Goal: Unclear

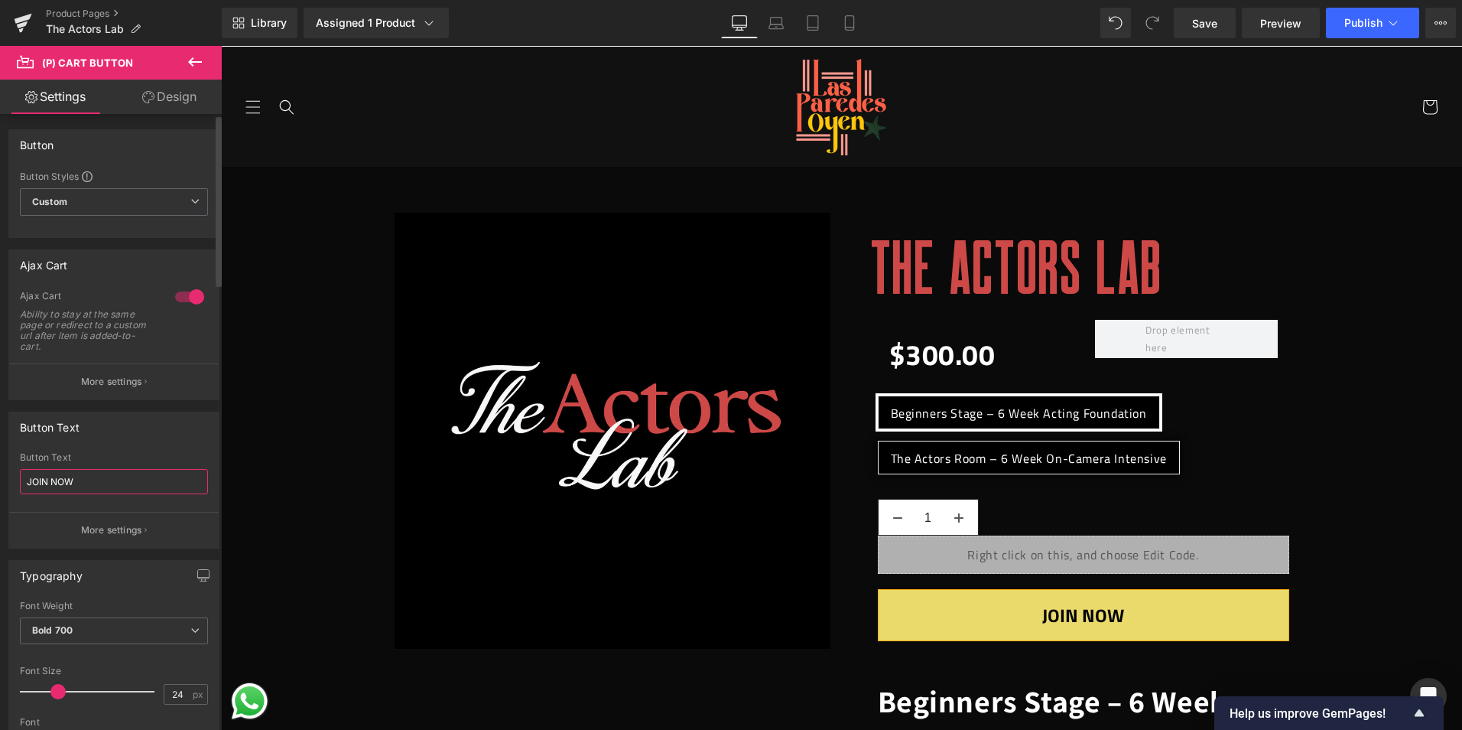
click at [92, 484] on input "JOIN NOW" at bounding box center [114, 481] width 188 height 25
click at [91, 483] on input "JOIN NOW" at bounding box center [114, 481] width 188 height 25
drag, startPoint x: 839, startPoint y: 24, endPoint x: 303, endPoint y: 118, distance: 544.3
click at [839, 24] on link "Mobile" at bounding box center [849, 23] width 37 height 31
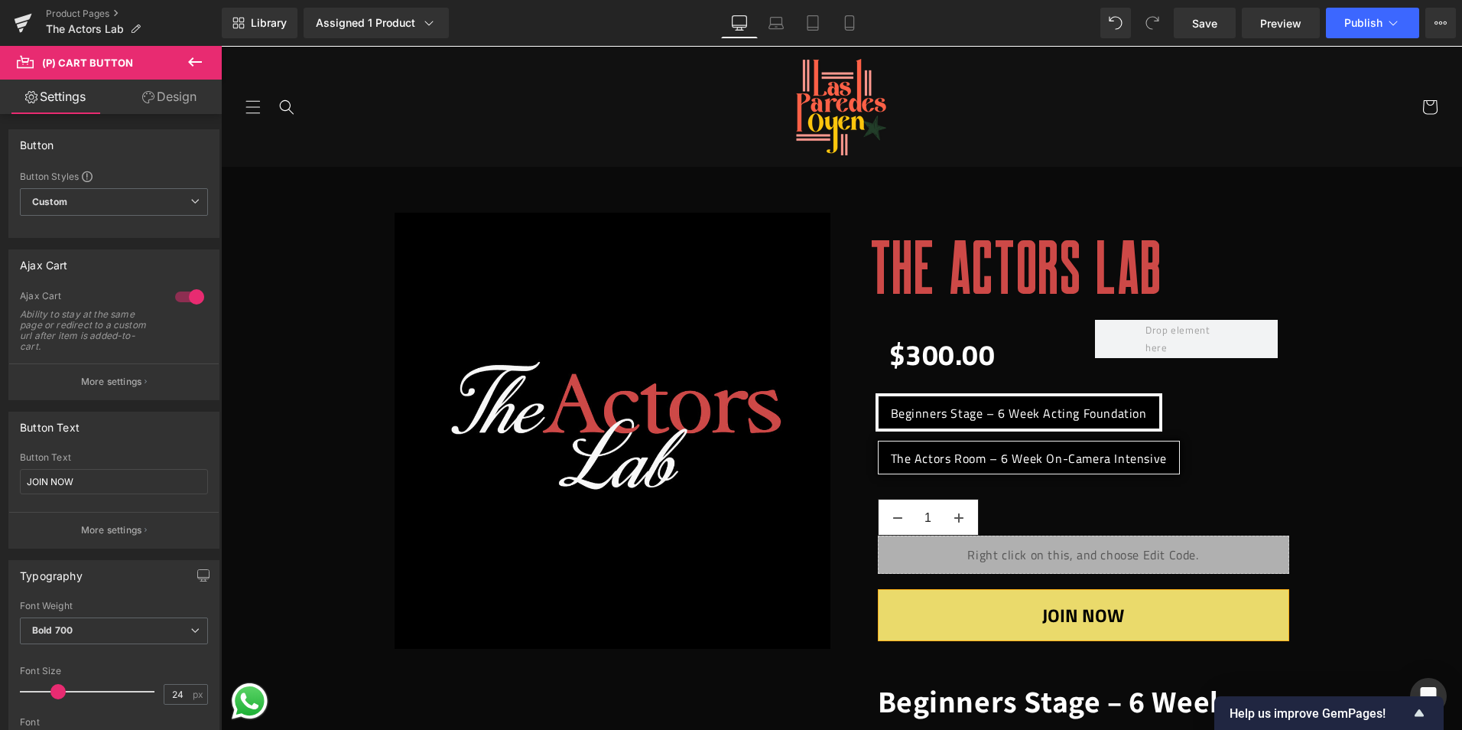
type input "19"
type input "100"
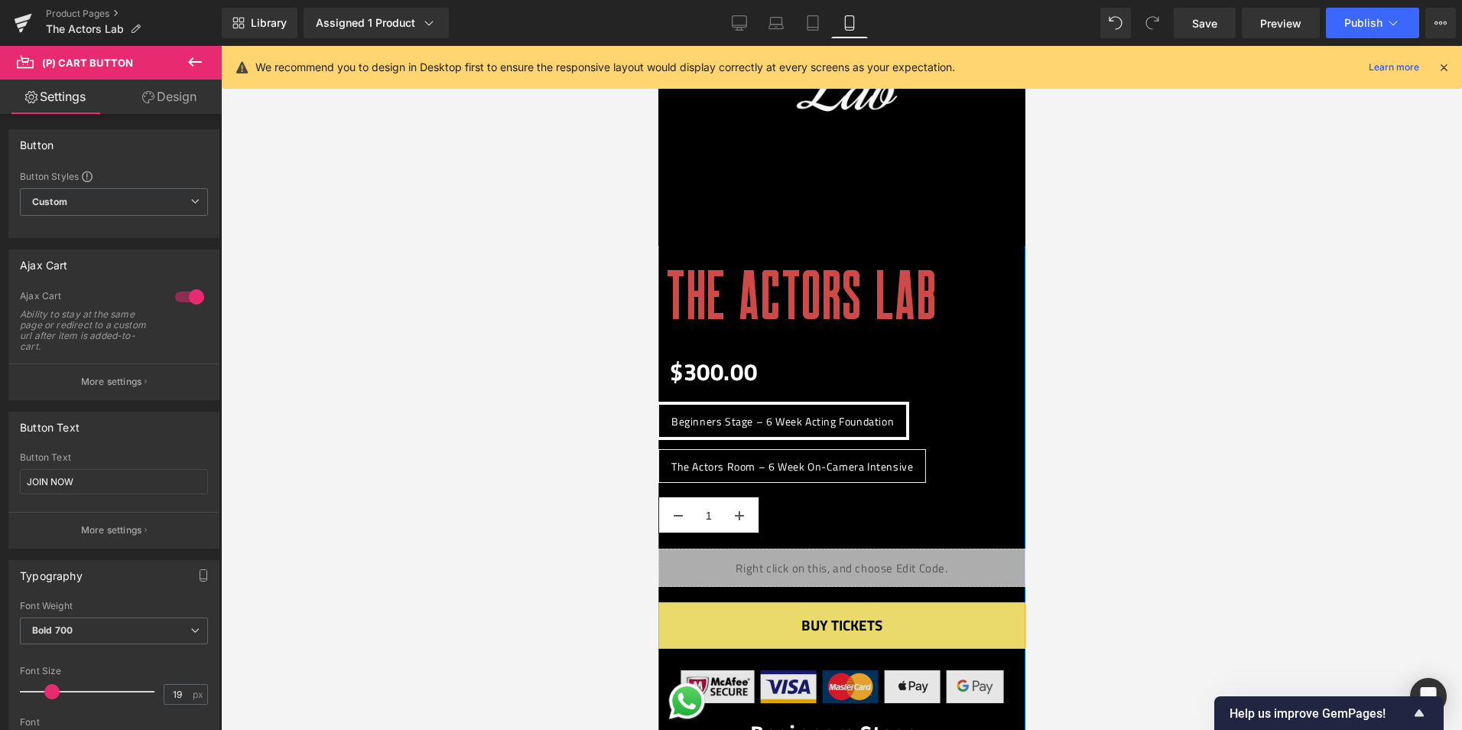
scroll to position [382, 0]
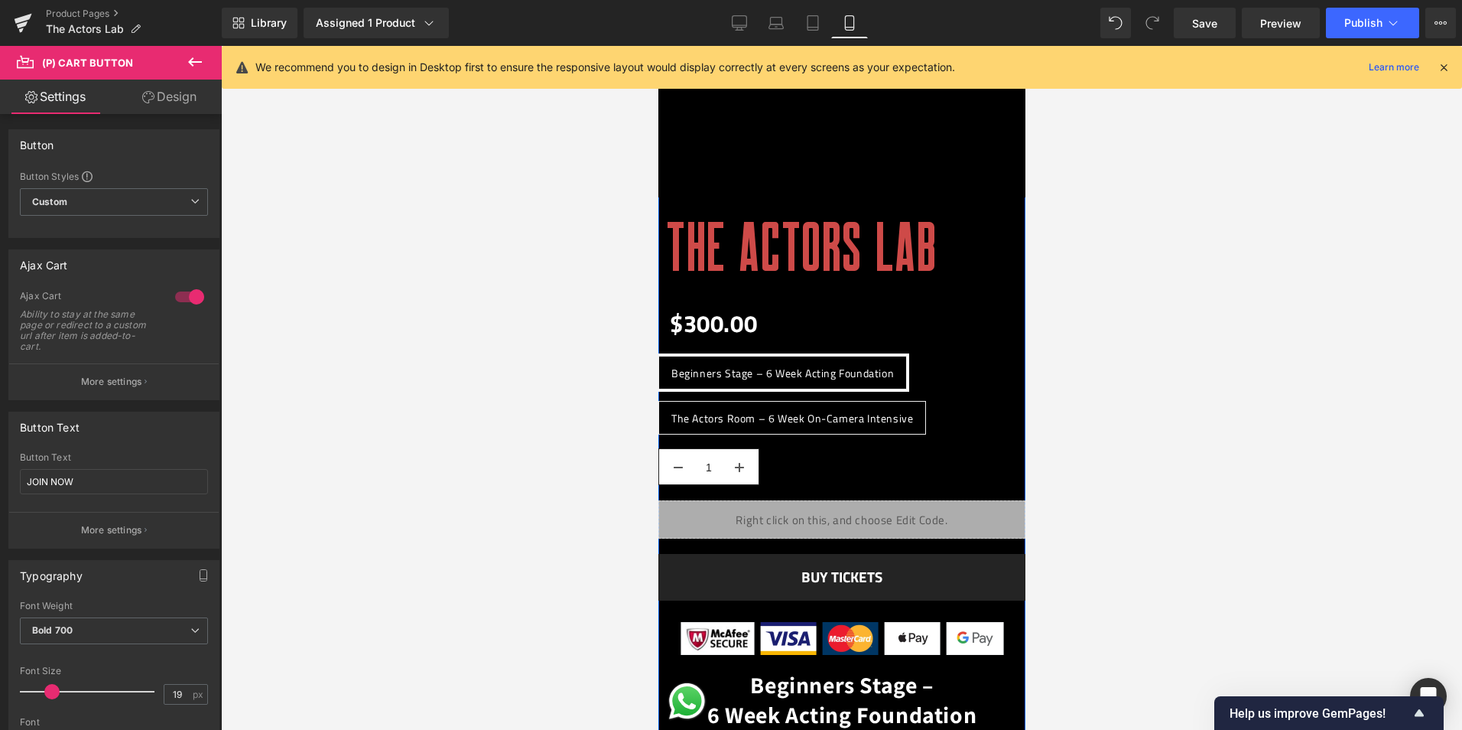
click at [842, 577] on div "BUY TICKETS (P) Cart Button" at bounding box center [841, 577] width 367 height 47
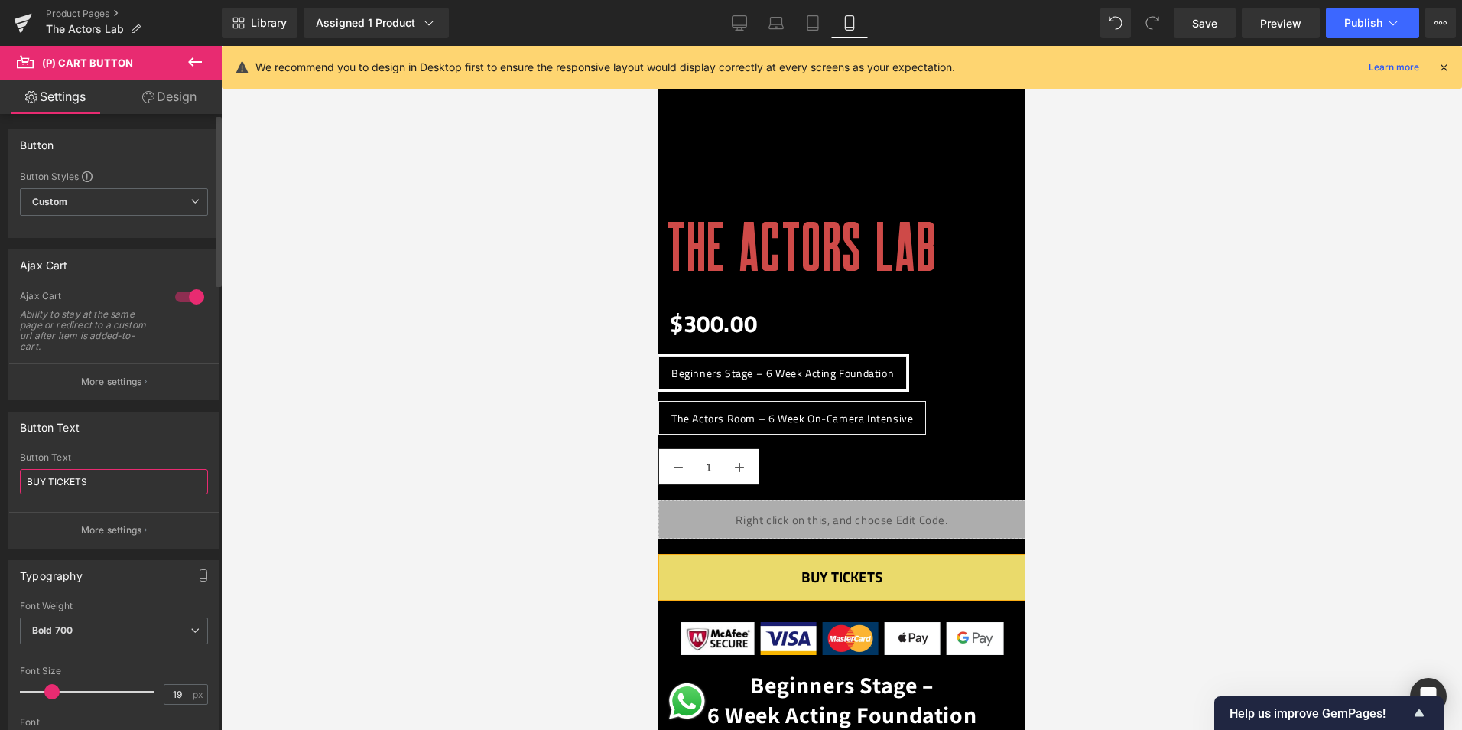
click at [122, 485] on input "BUY TICKETS" at bounding box center [114, 481] width 188 height 25
type input "JOIN NOW"
click at [1366, 19] on span "Publish" at bounding box center [1363, 23] width 38 height 12
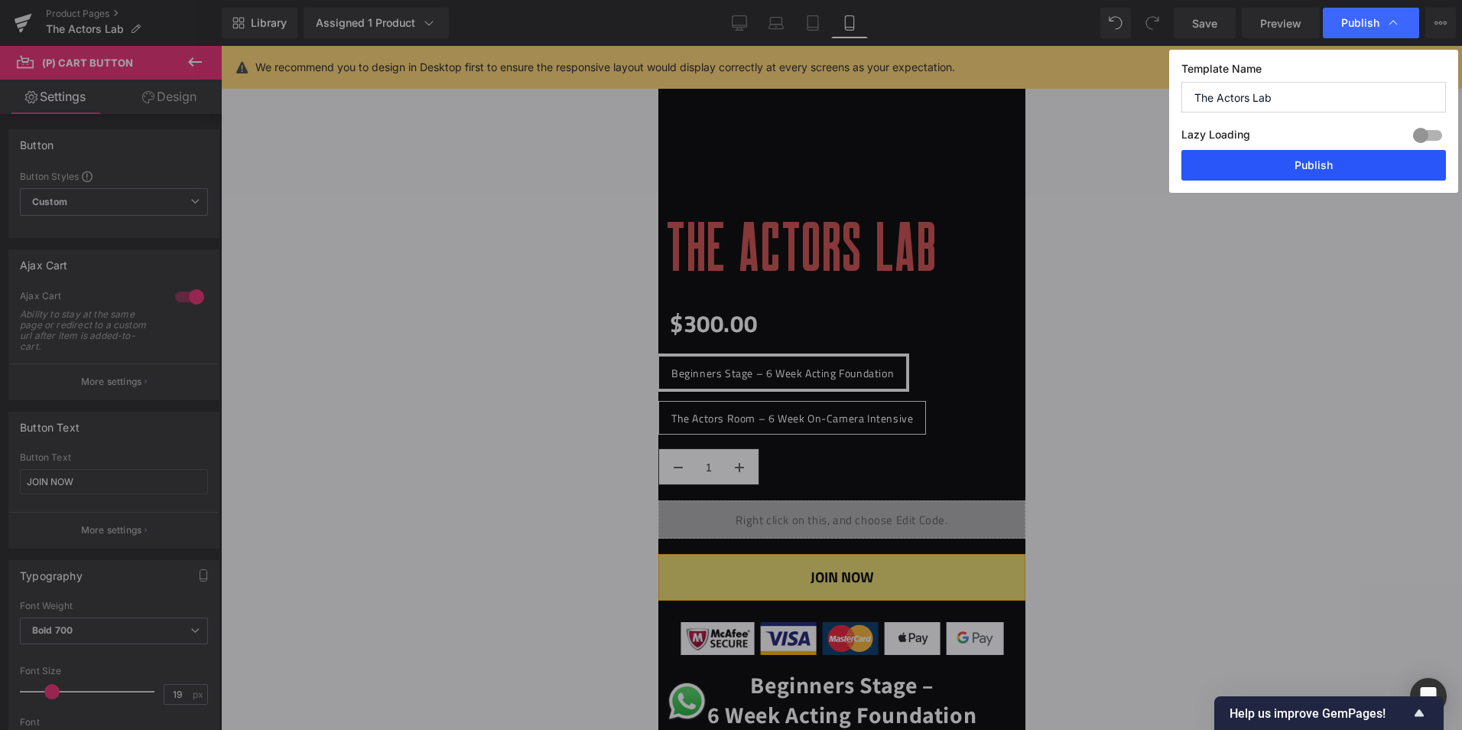
click at [1336, 177] on button "Publish" at bounding box center [1314, 165] width 265 height 31
